Goal: Information Seeking & Learning: Learn about a topic

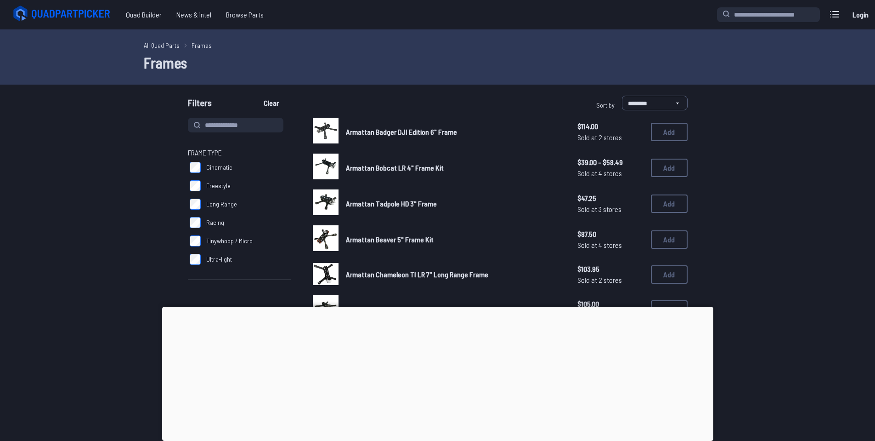
click at [442, 306] on div at bounding box center [437, 306] width 551 height 0
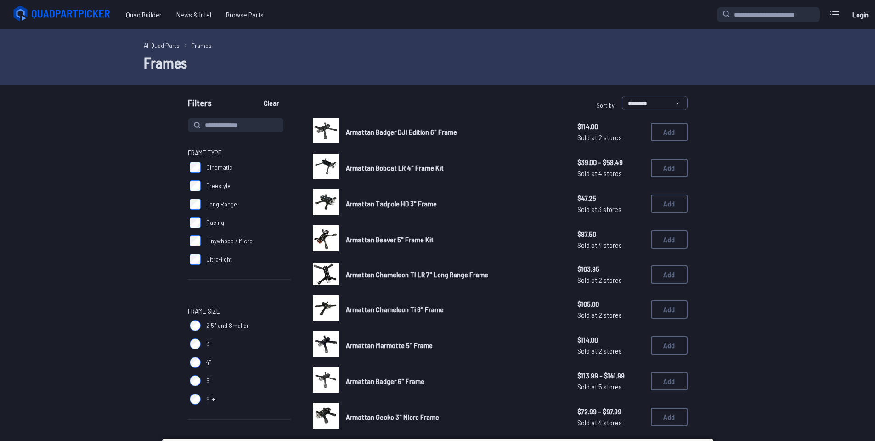
click at [451, 62] on h1 "Frames" at bounding box center [438, 62] width 588 height 22
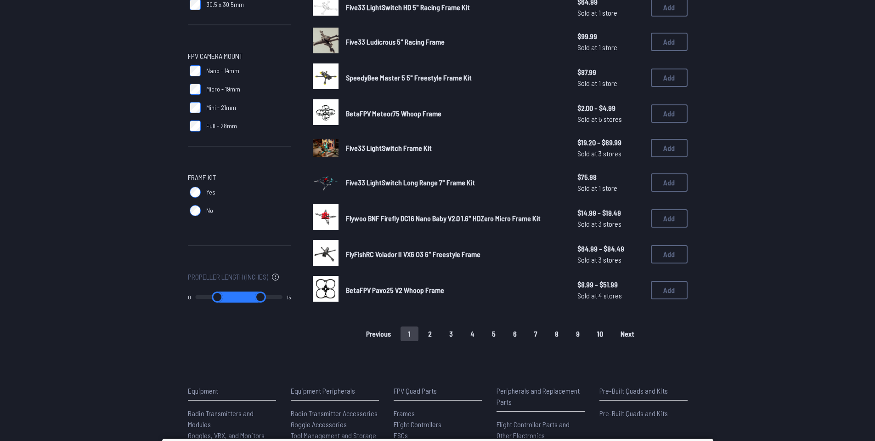
scroll to position [781, 0]
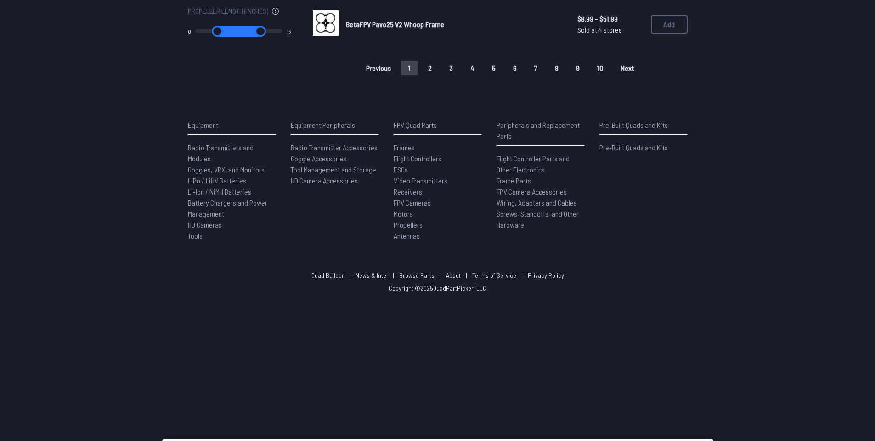
click at [221, 181] on span "LiPo / LiHV Batteries" at bounding box center [217, 180] width 58 height 9
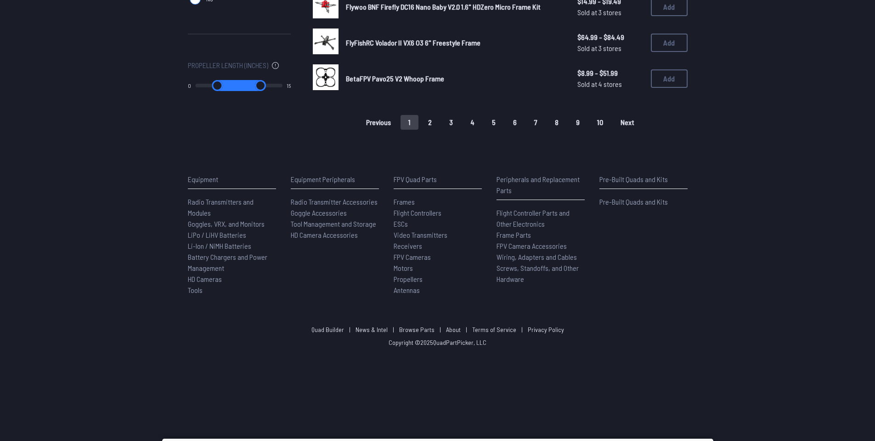
scroll to position [643, 0]
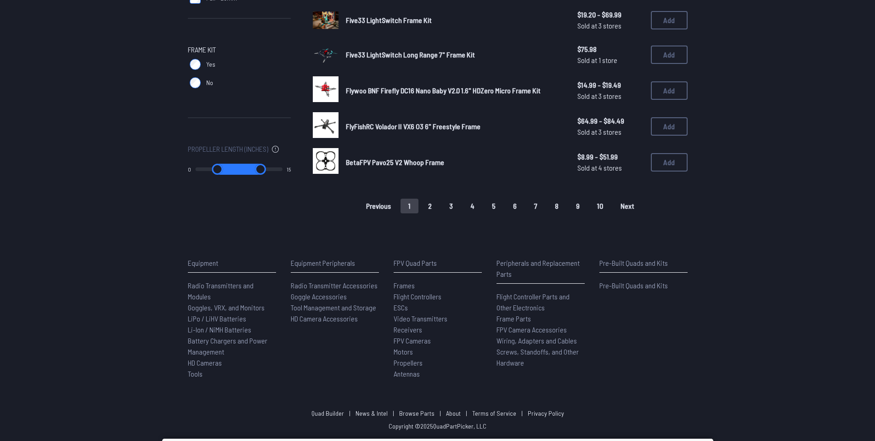
click at [207, 317] on span "LiPo / LiHV Batteries" at bounding box center [217, 318] width 58 height 9
click at [202, 326] on span "Li-Ion / NiMH Batteries" at bounding box center [219, 329] width 63 height 9
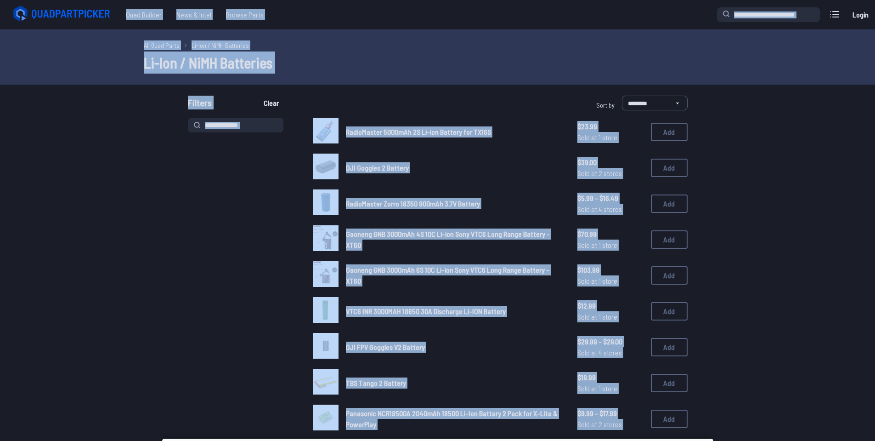
drag, startPoint x: 791, startPoint y: 238, endPoint x: 750, endPoint y: 247, distance: 41.6
click at [461, 190] on div "RadioMaster Zorro 18350 900mAh 3.7V Battery $5.99 - $16.49 Sold at 4 stores $5.…" at bounding box center [500, 203] width 375 height 28
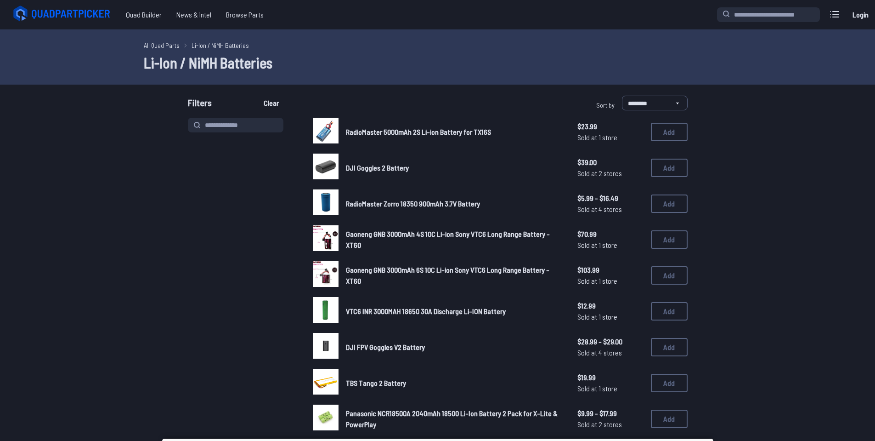
click at [72, 17] on icon at bounding box center [72, 14] width 80 height 9
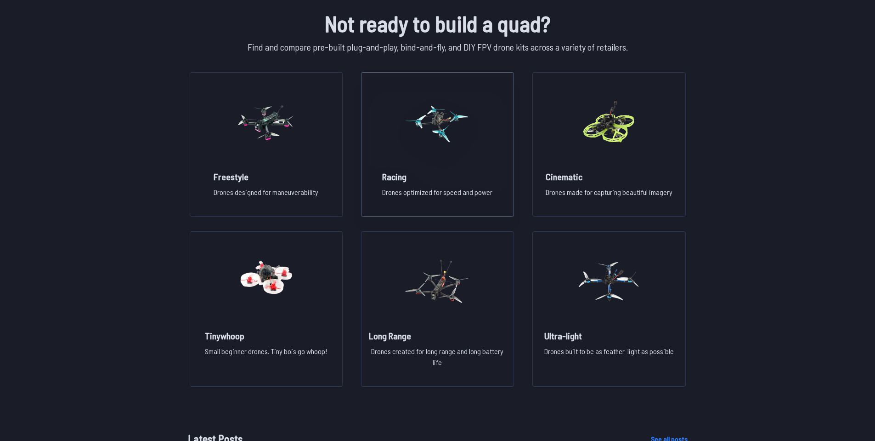
scroll to position [643, 0]
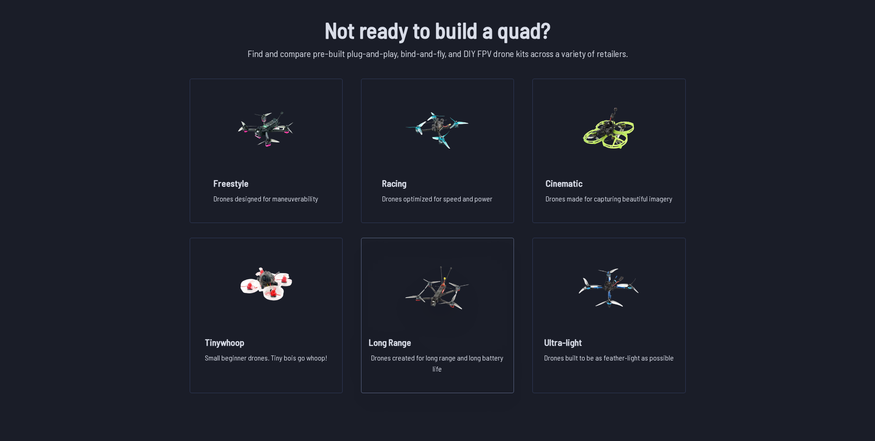
click at [448, 297] on img at bounding box center [437, 287] width 66 height 81
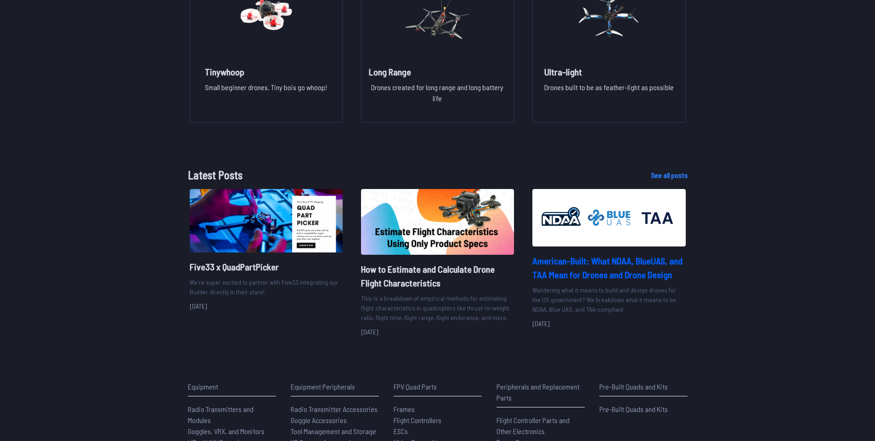
scroll to position [965, 0]
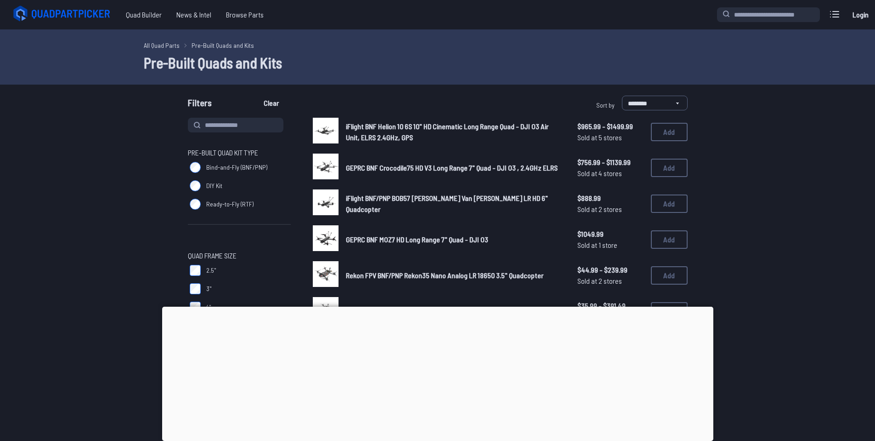
click at [436, 306] on div at bounding box center [437, 306] width 551 height 0
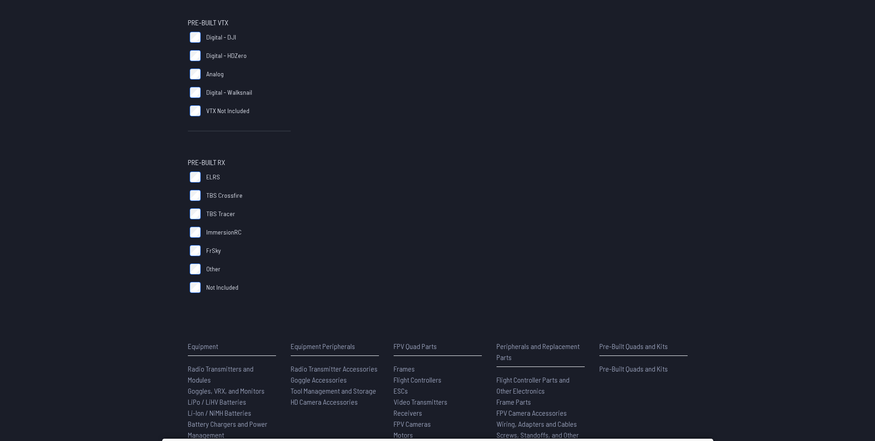
scroll to position [735, 0]
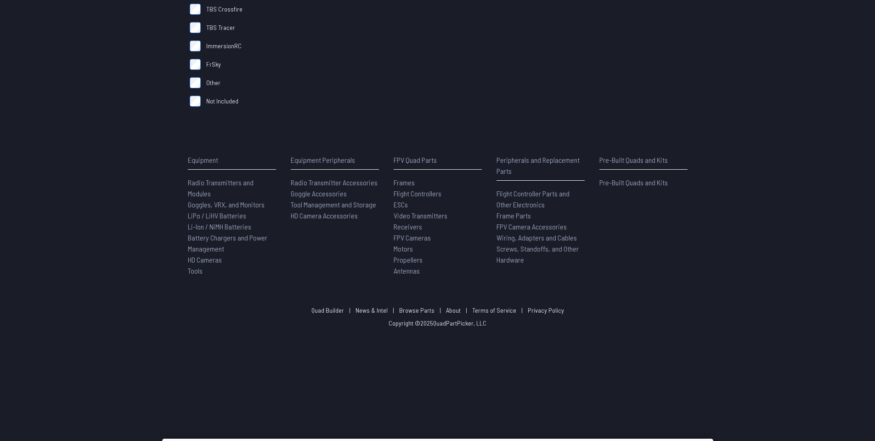
click at [404, 260] on span "Propellers" at bounding box center [408, 259] width 29 height 9
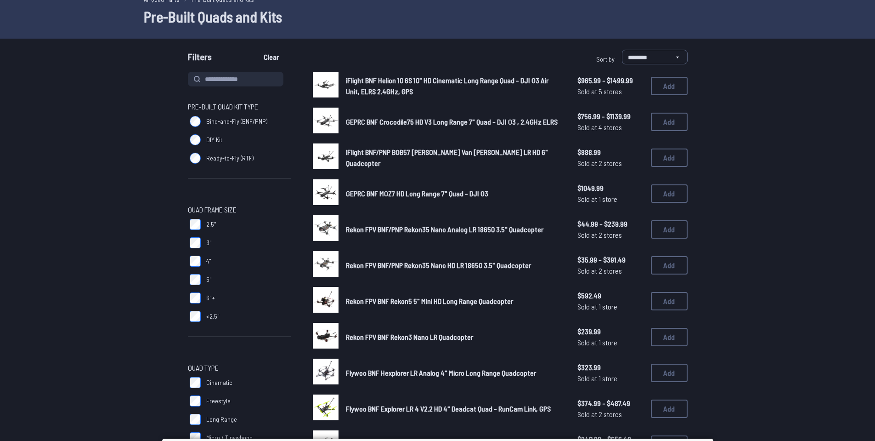
scroll to position [0, 0]
